Goal: Find specific page/section

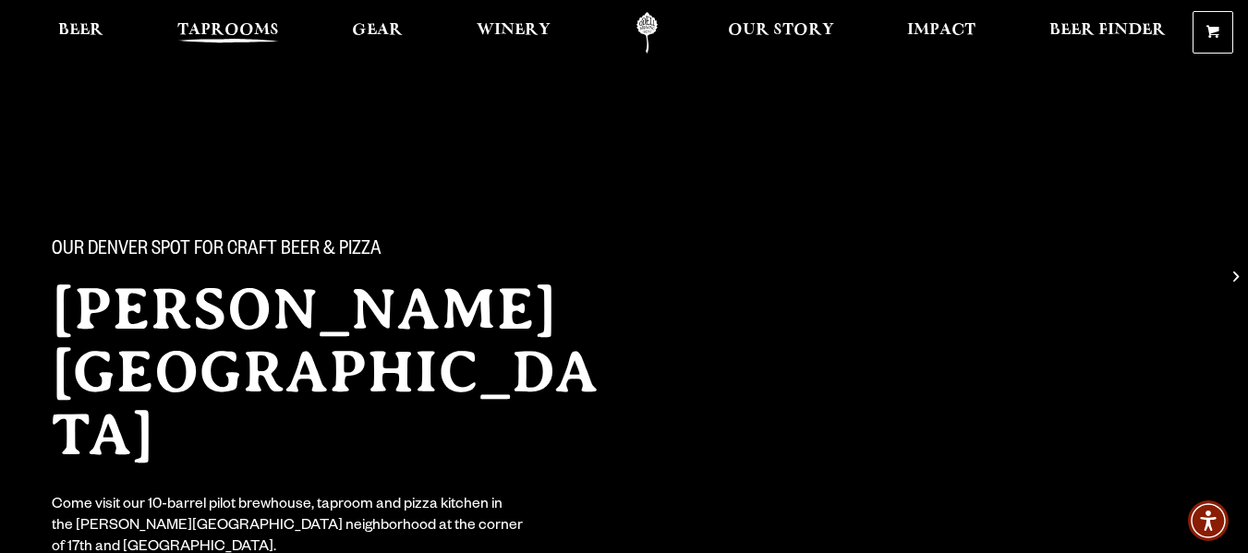
click at [208, 28] on span "Taprooms" at bounding box center [228, 30] width 102 height 15
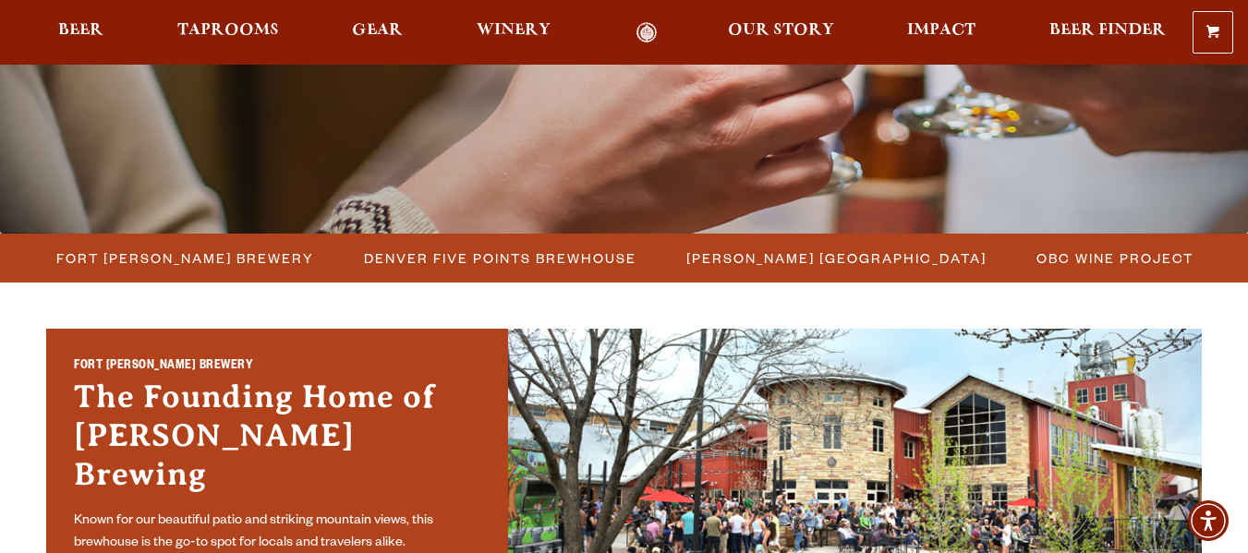
scroll to position [372, 0]
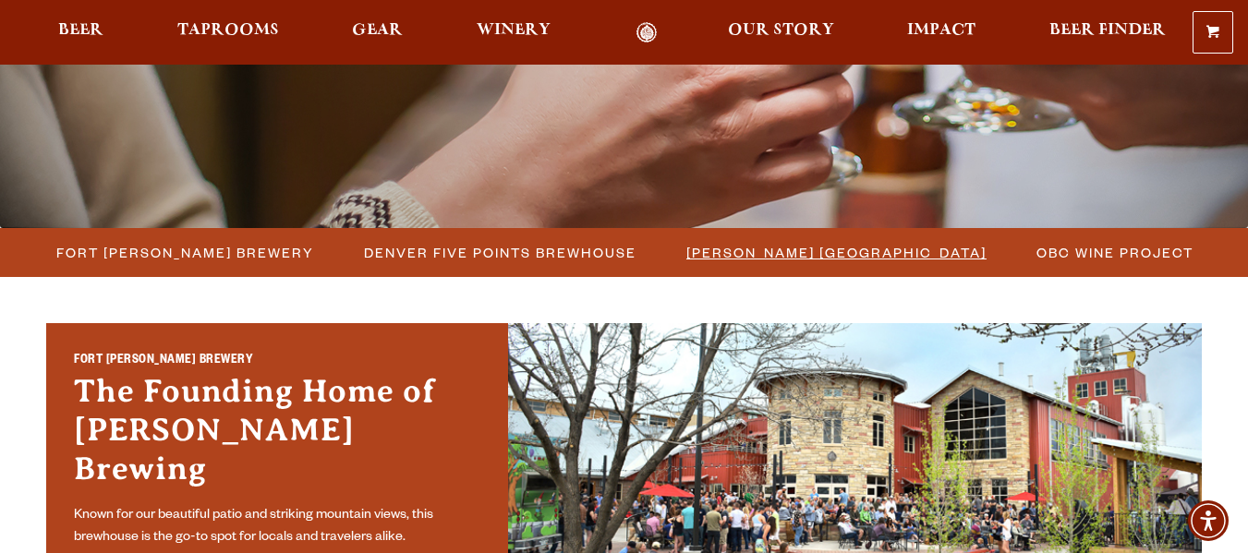
click at [794, 249] on span "[PERSON_NAME] [GEOGRAPHIC_DATA]" at bounding box center [836, 252] width 300 height 27
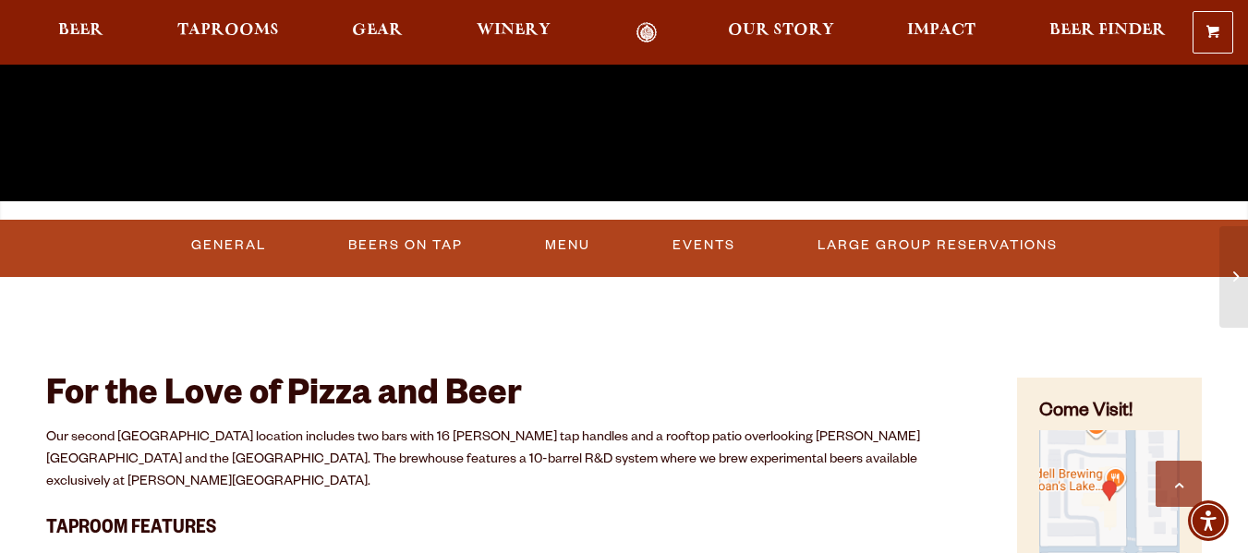
scroll to position [582, 0]
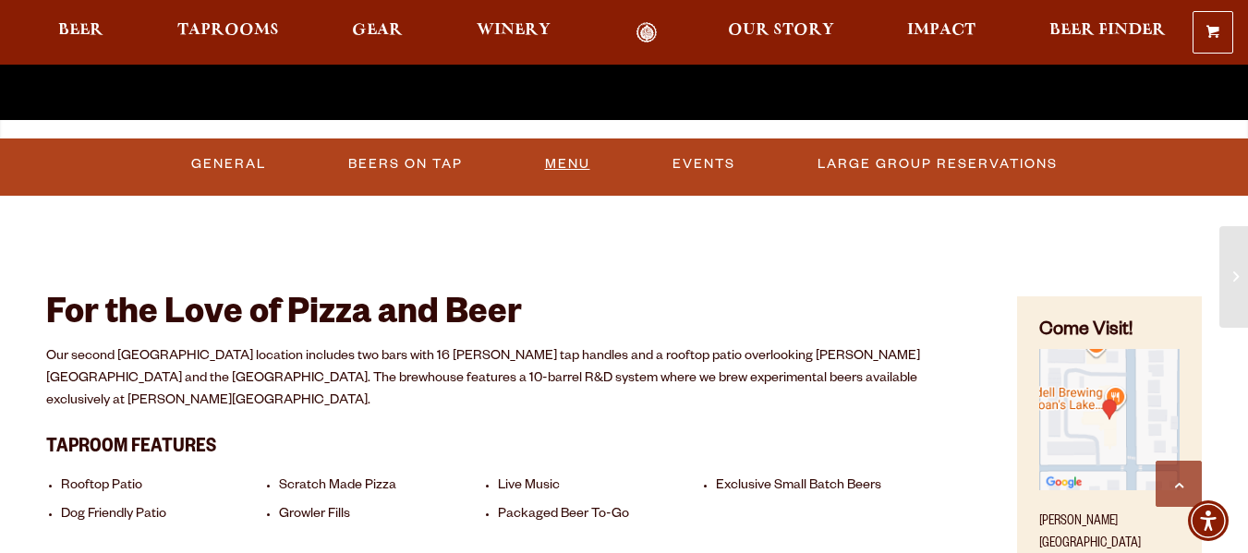
click at [558, 157] on link "Menu" at bounding box center [567, 164] width 60 height 42
